Goal: Find specific page/section: Find specific page/section

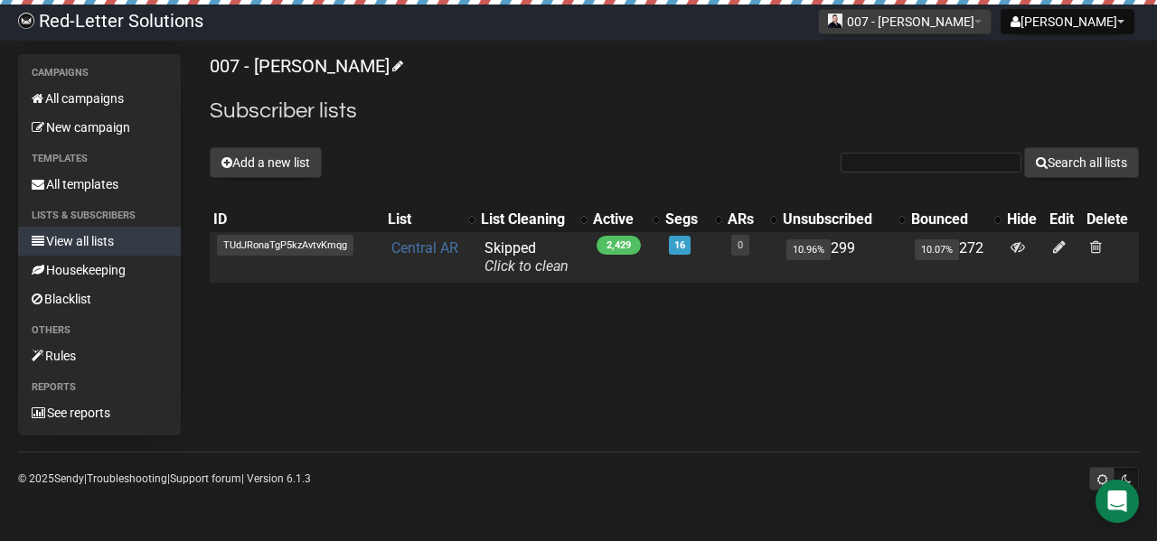
click at [395, 243] on link "Central AR" at bounding box center [424, 247] width 67 height 17
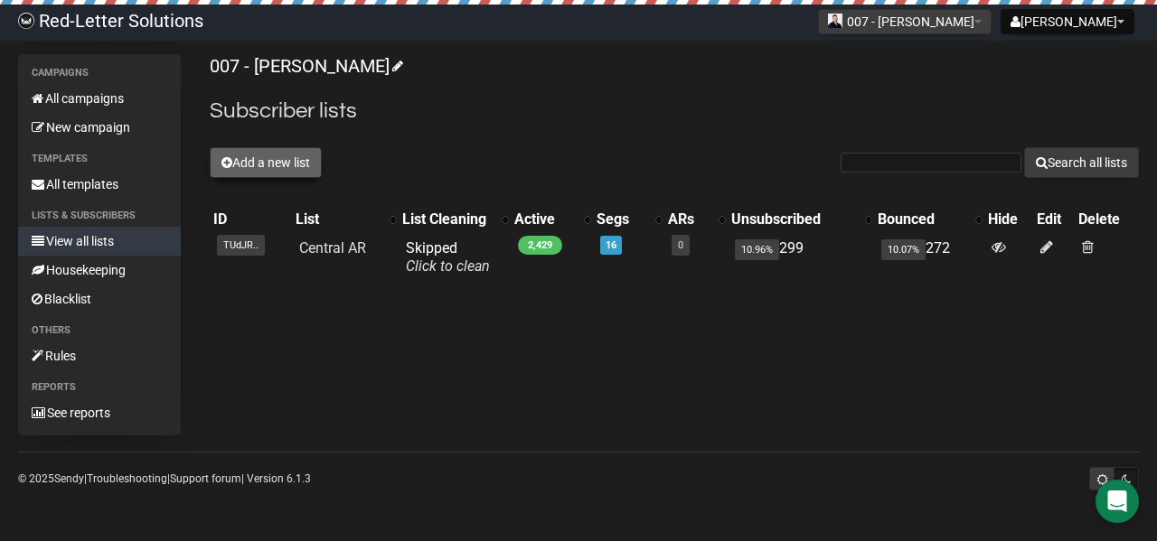
click at [258, 170] on button "Add a new list" at bounding box center [266, 162] width 112 height 31
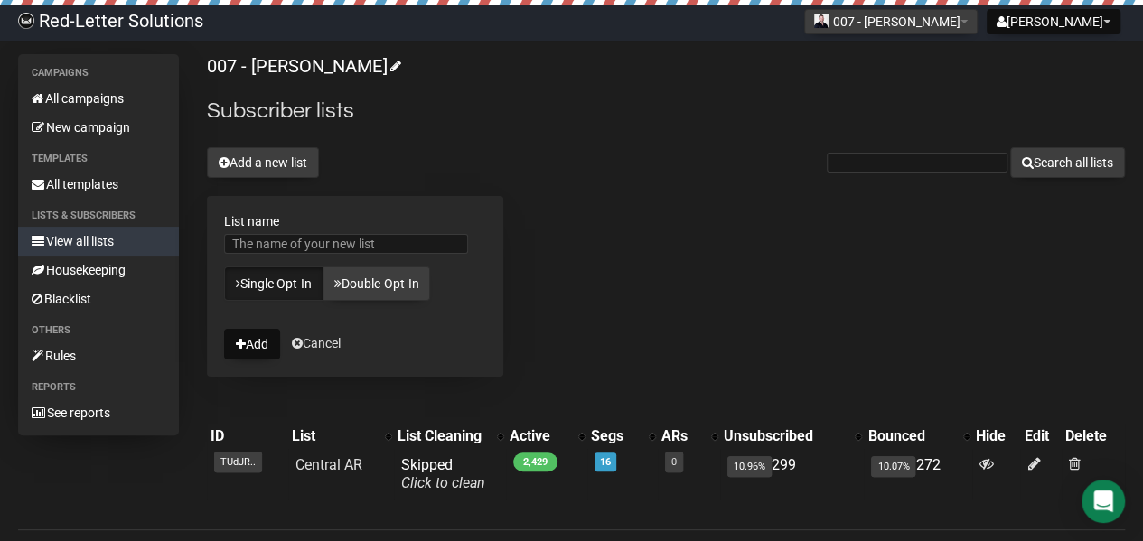
click at [78, 241] on link "View all lists" at bounding box center [98, 241] width 161 height 29
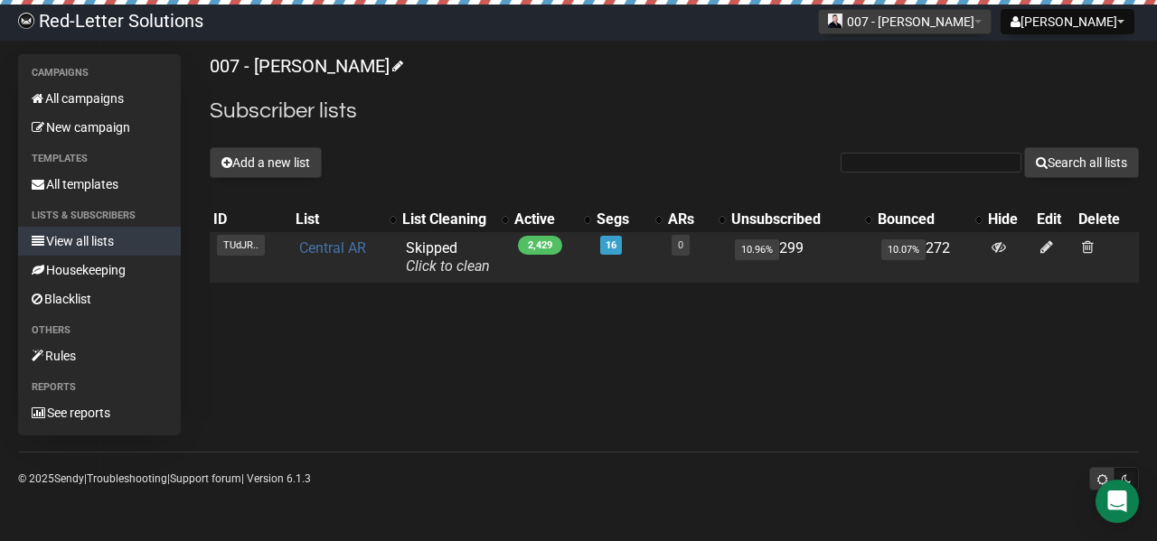
click at [307, 245] on link "Central AR" at bounding box center [332, 247] width 67 height 17
